Goal: Information Seeking & Learning: Learn about a topic

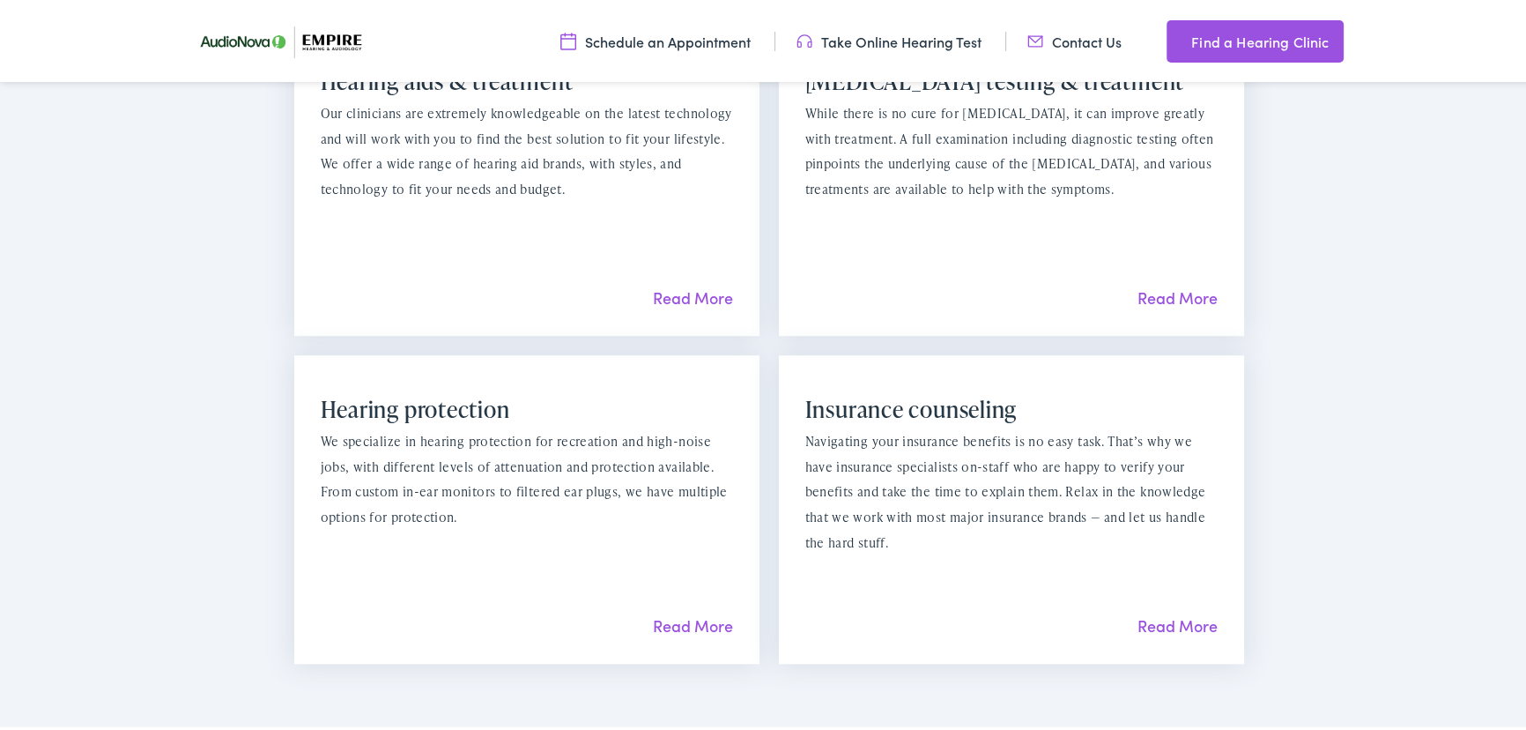
scroll to position [1842, 0]
click at [1157, 612] on link "Read More" at bounding box center [1178, 623] width 80 height 22
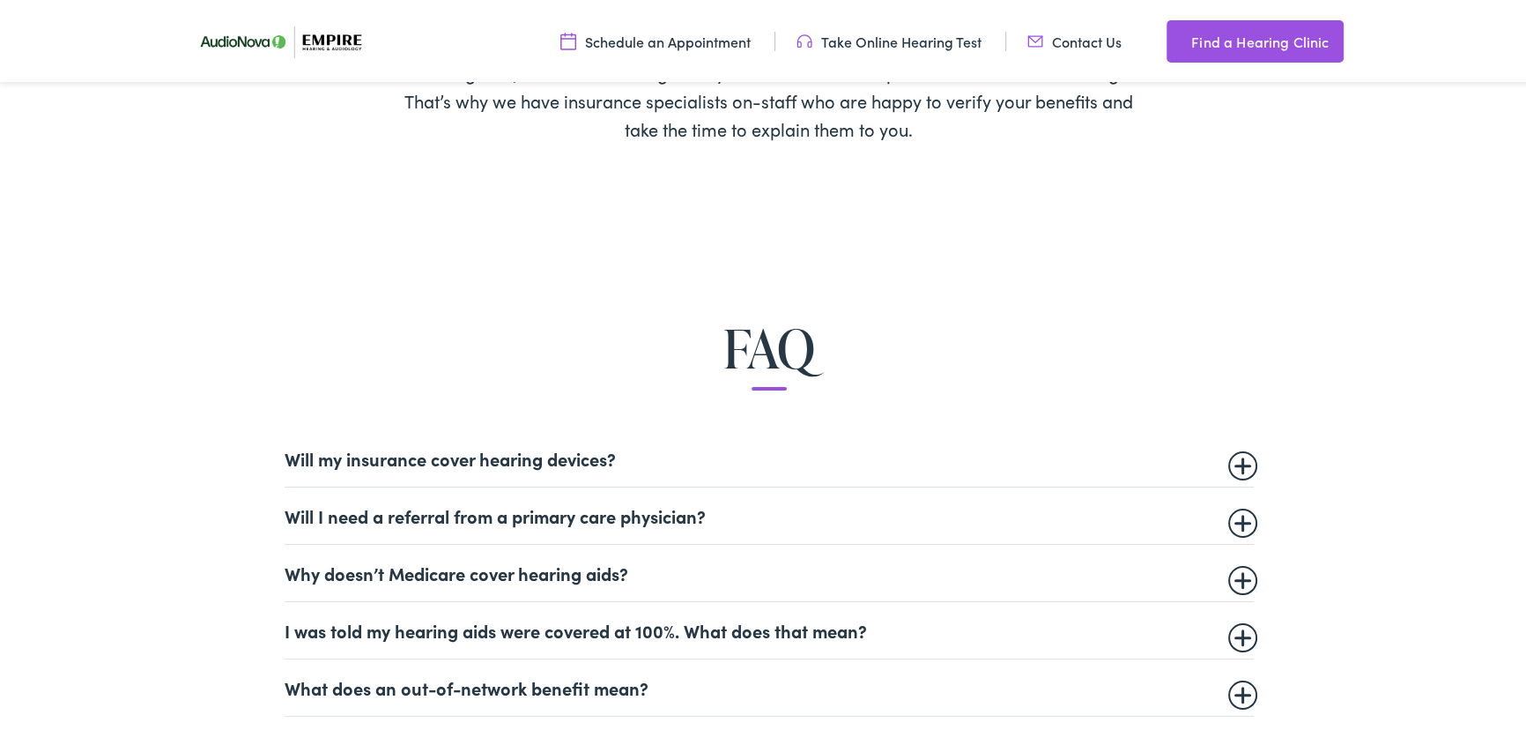
scroll to position [960, 0]
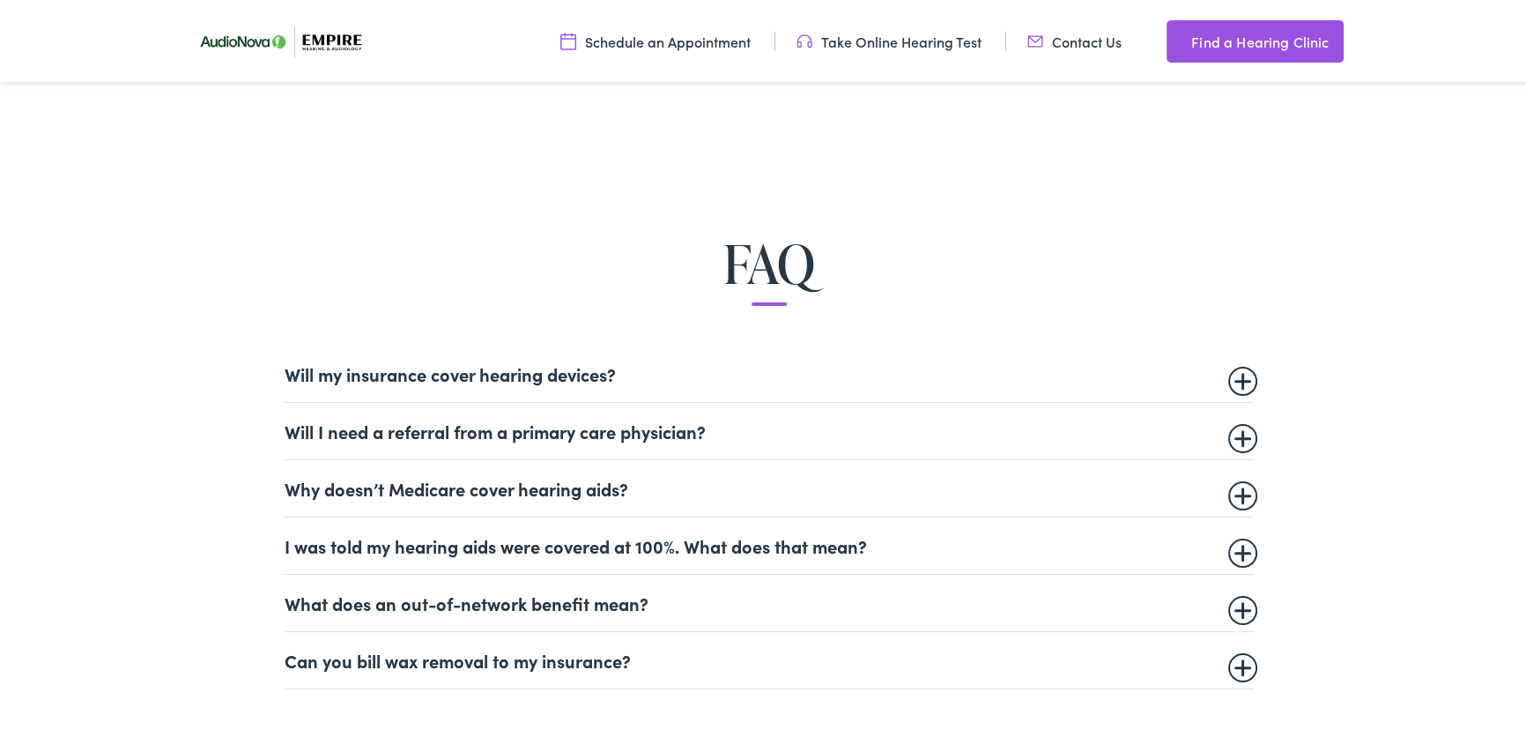
click at [661, 361] on summary "Will my insurance cover hearing devices?" at bounding box center [769, 370] width 969 height 21
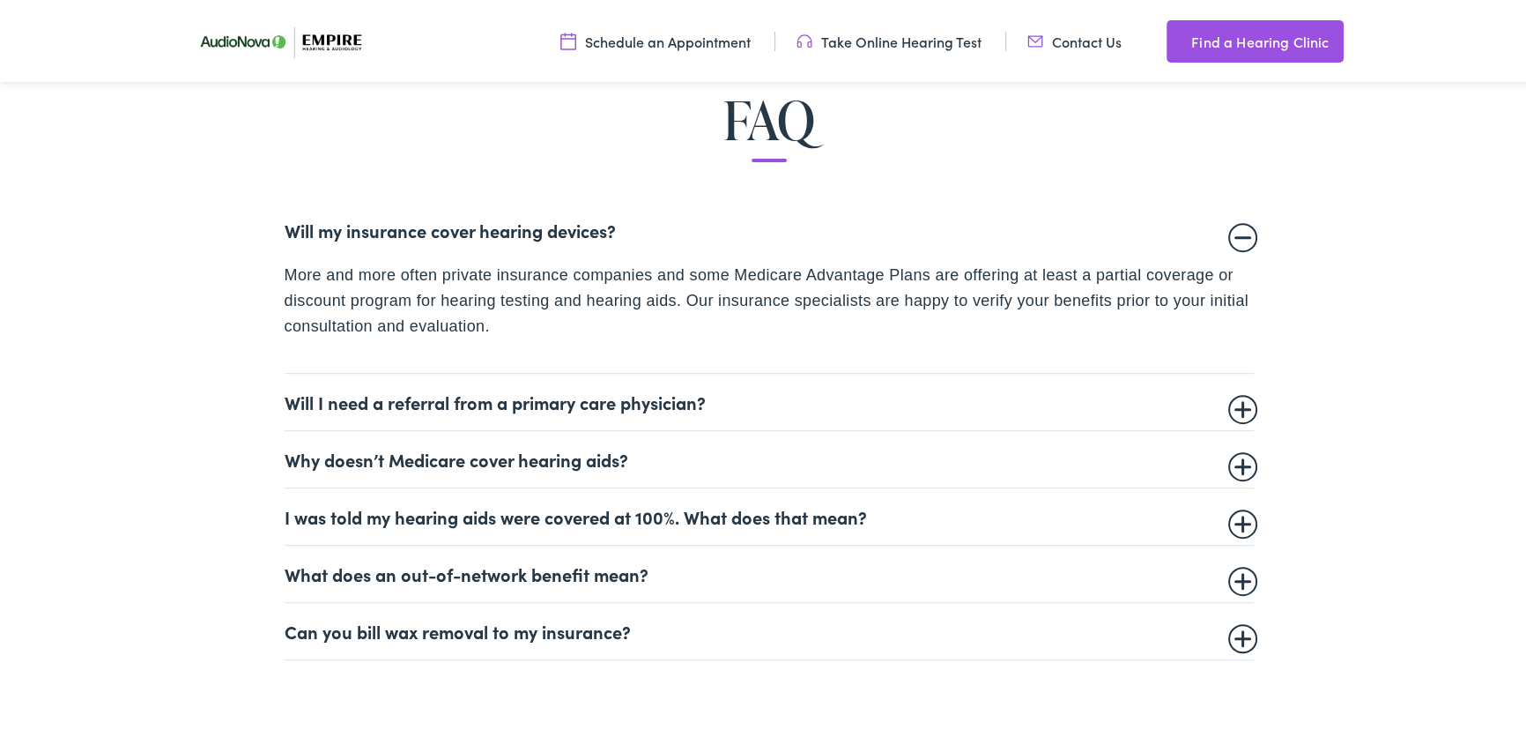
scroll to position [1121, 0]
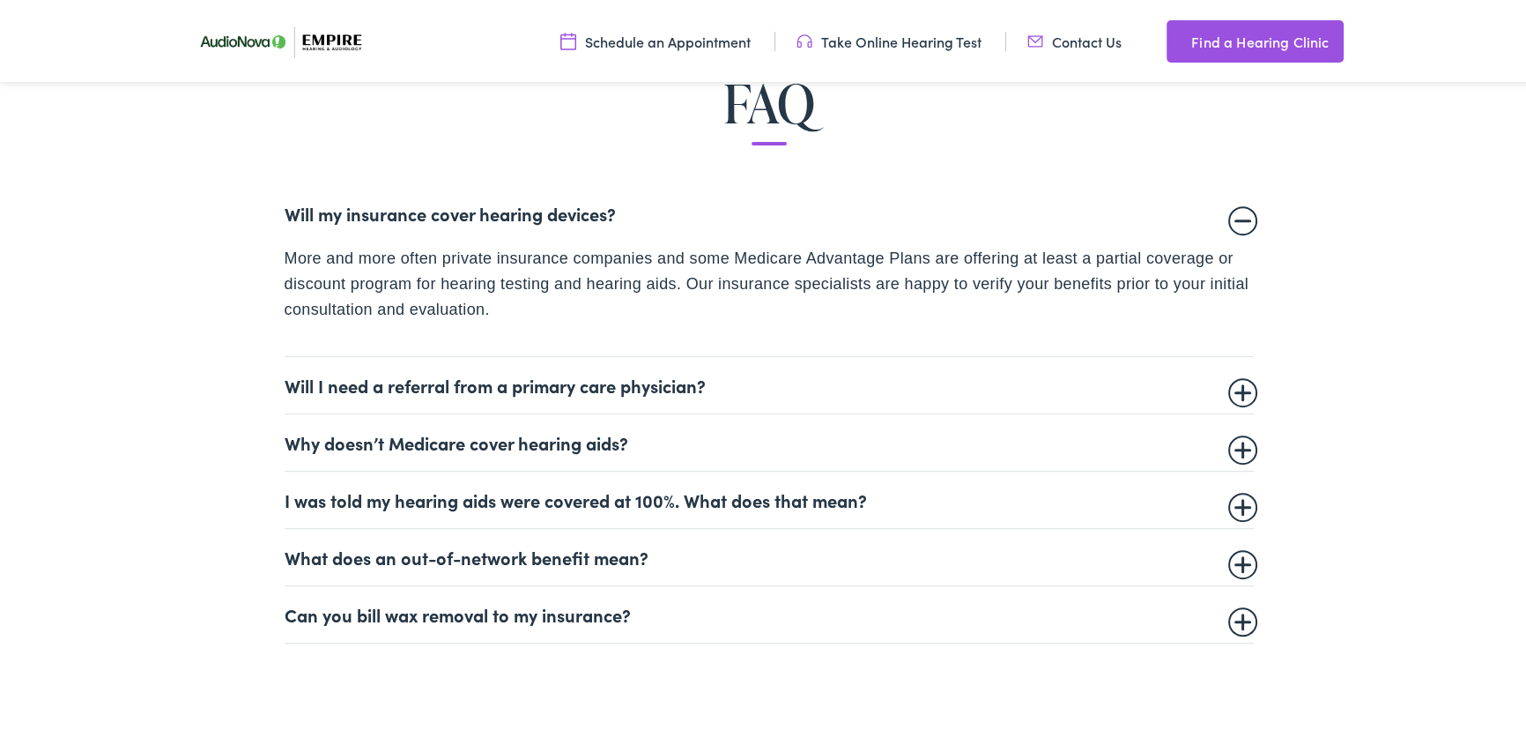
click at [792, 515] on details "I was told my hearing aids were covered at 100%. What does that mean? In most c…" at bounding box center [769, 497] width 969 height 57
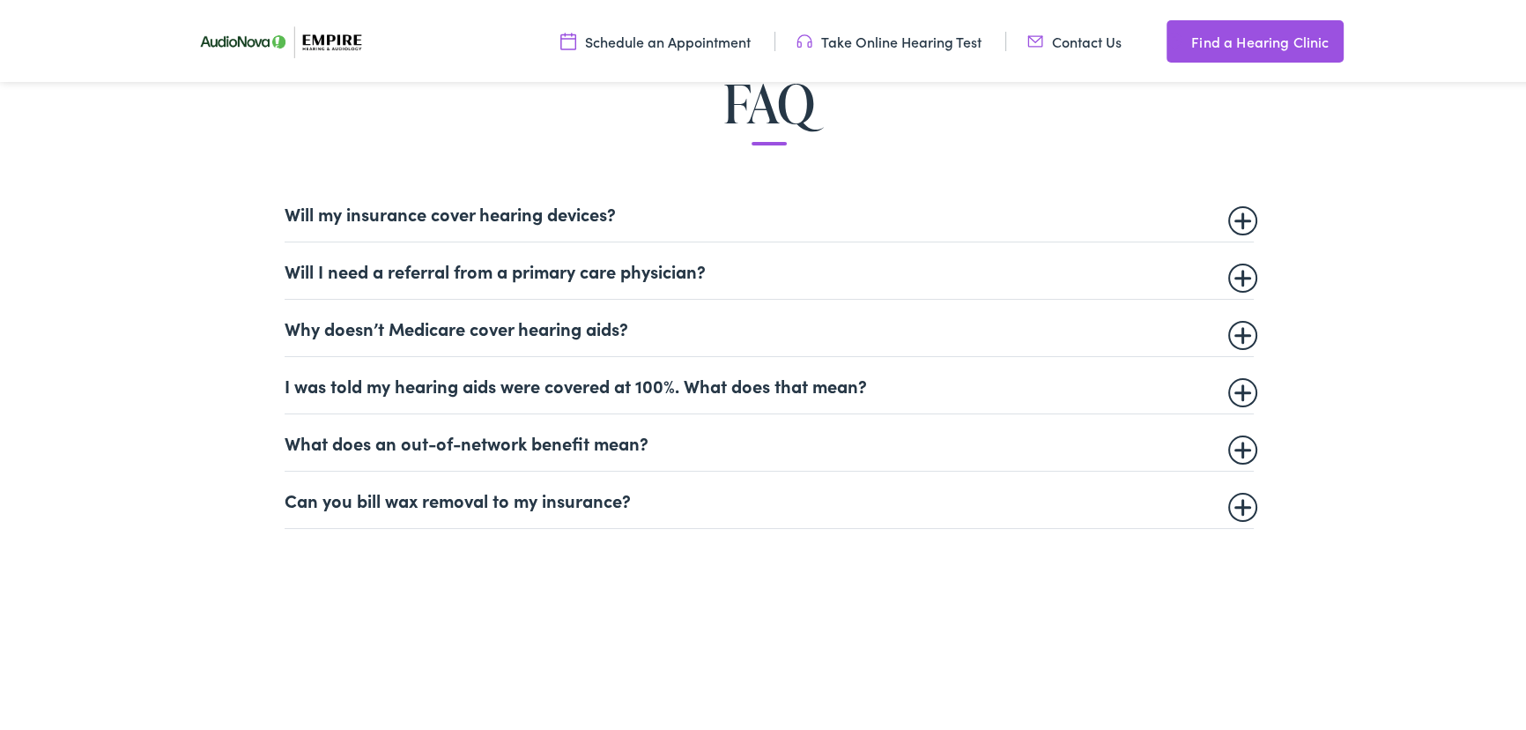
click at [827, 386] on summary "I was told my hearing aids were covered at 100%. What does that mean?" at bounding box center [769, 382] width 969 height 21
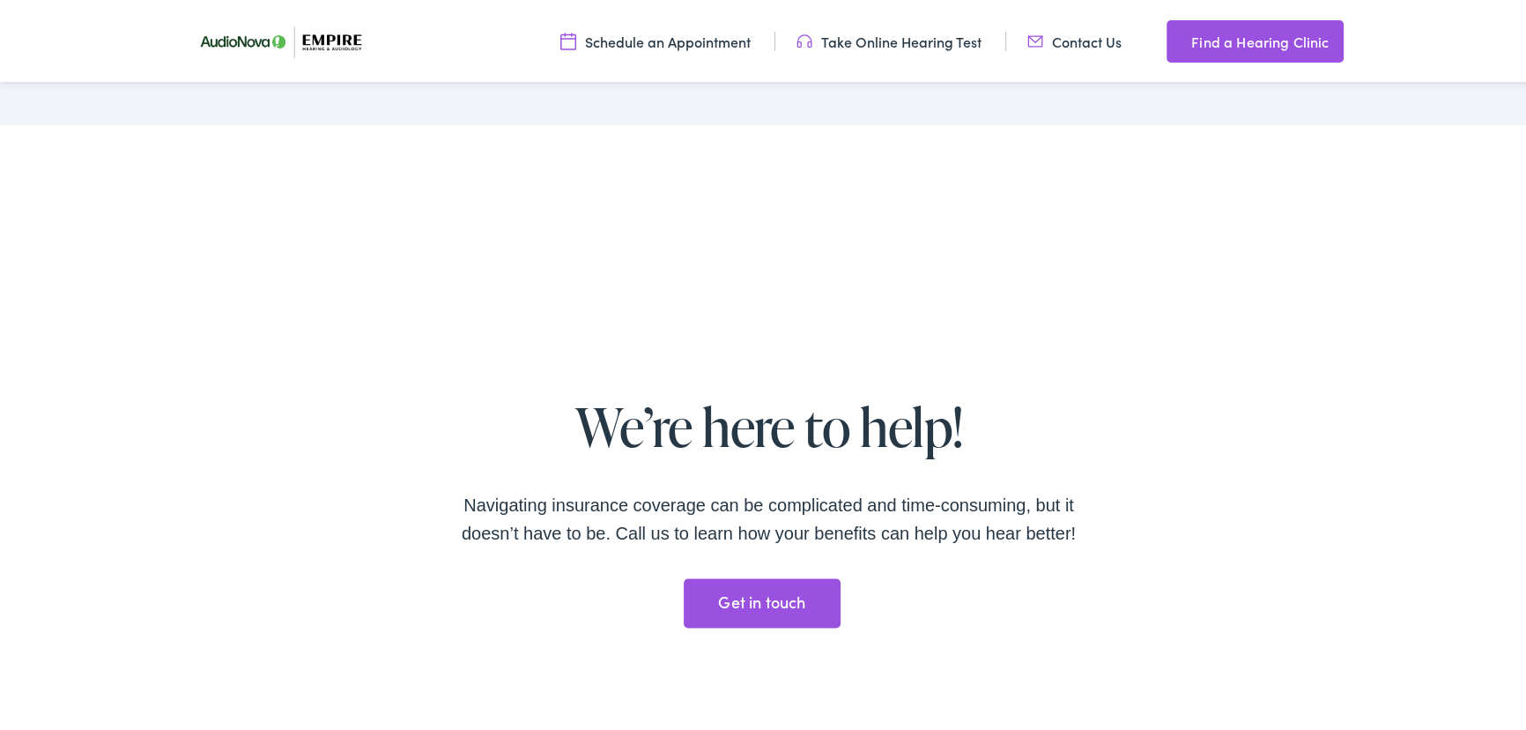
scroll to position [3284, 0]
